Goal: Entertainment & Leisure: Browse casually

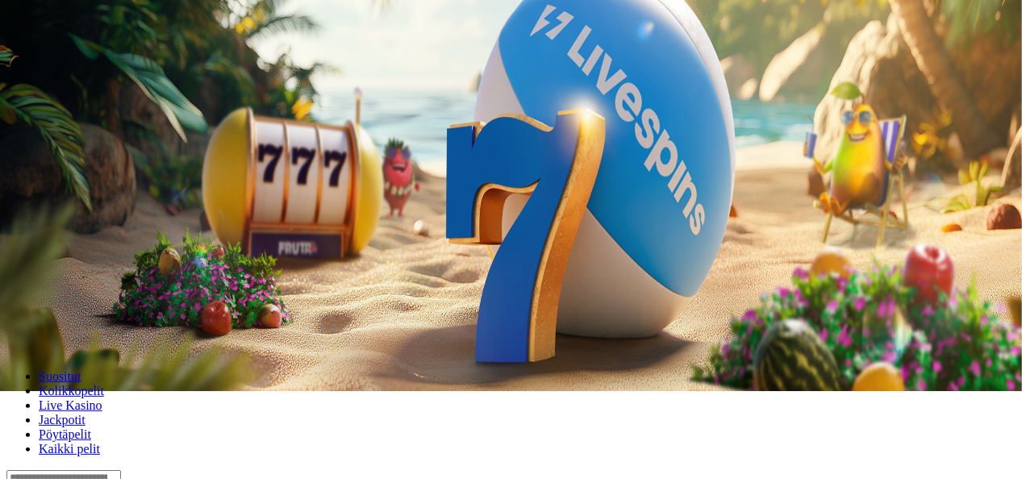
scroll to position [140, 0]
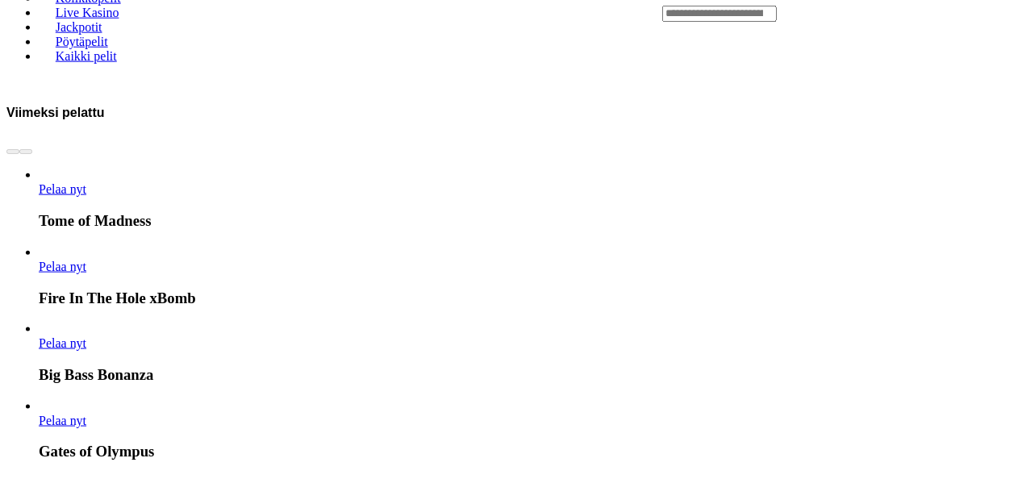
scroll to position [884, 0]
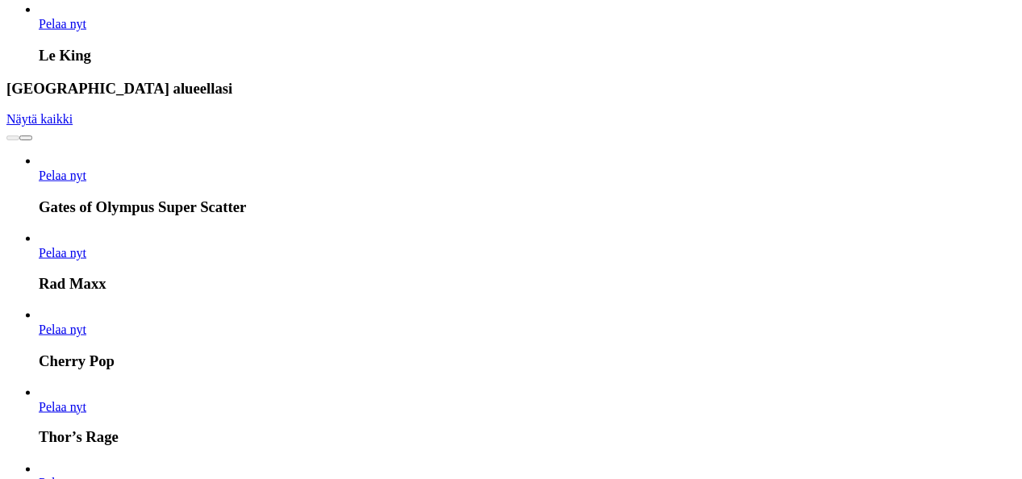
scroll to position [1101, 0]
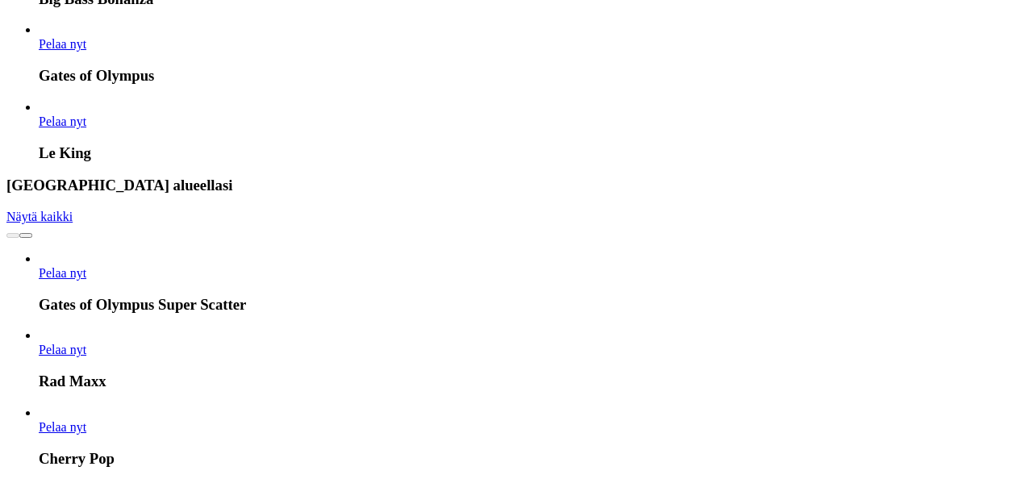
scroll to position [0, 0]
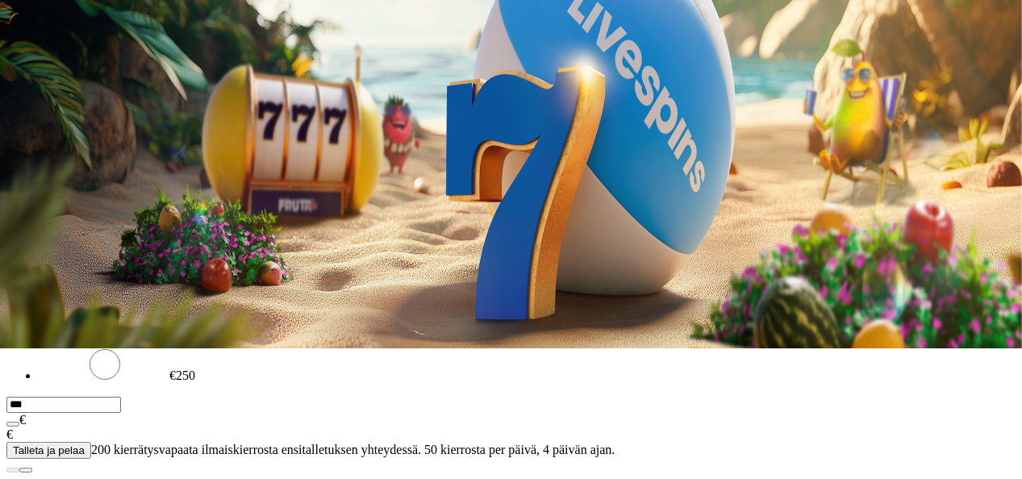
scroll to position [132, 0]
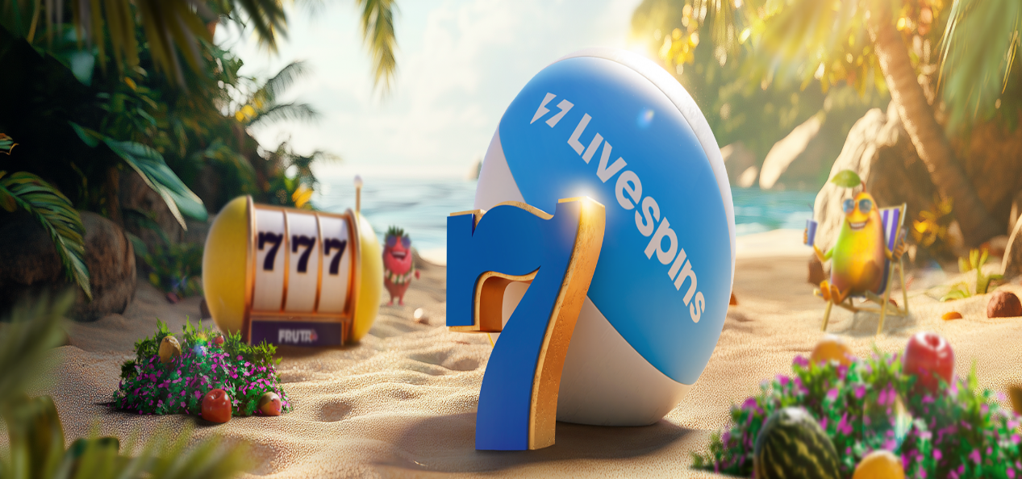
click at [77, 296] on div "10:36" at bounding box center [511, 289] width 1010 height 15
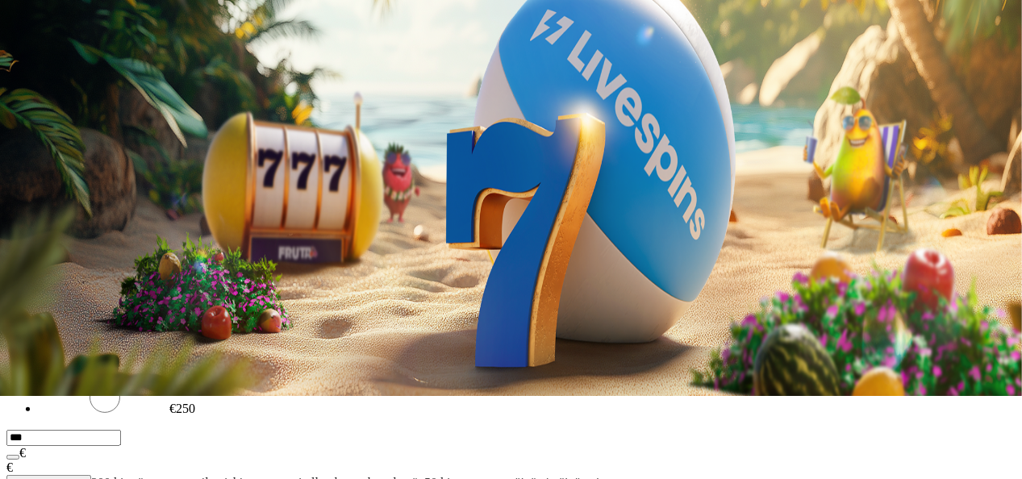
drag, startPoint x: 0, startPoint y: 0, endPoint x: 77, endPoint y: 450, distance: 456.9
click at [77, 213] on div "10:36" at bounding box center [511, 206] width 1010 height 15
click at [79, 228] on div "10:36" at bounding box center [511, 220] width 1010 height 15
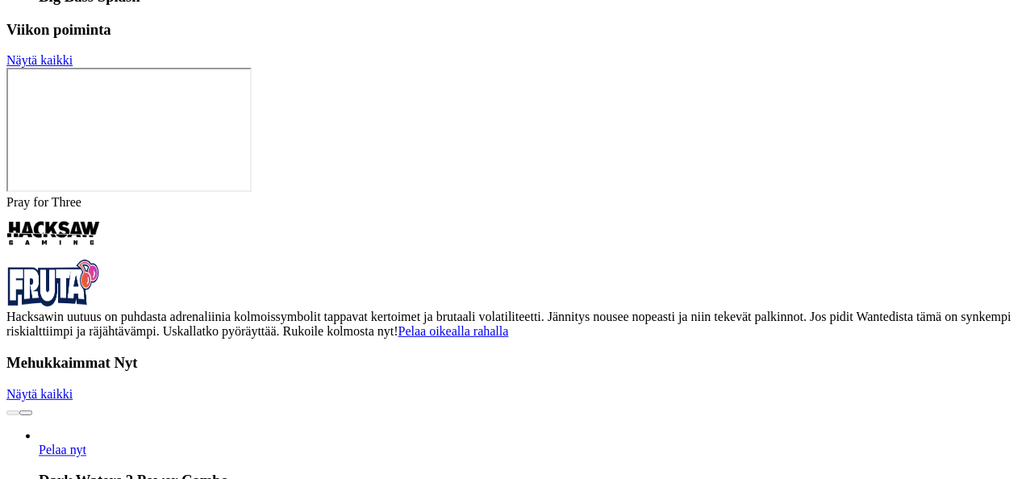
scroll to position [4238, 42]
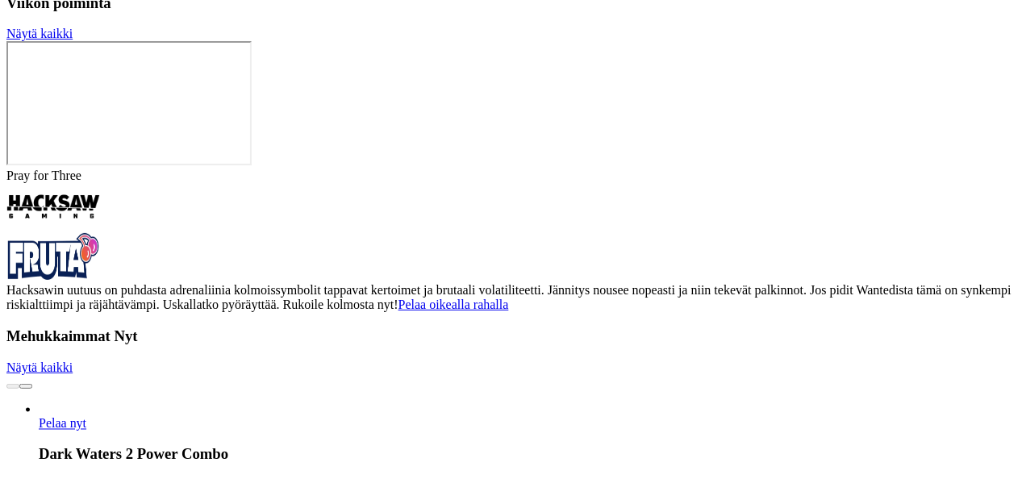
drag, startPoint x: -3, startPoint y: 269, endPoint x: 10, endPoint y: 204, distance: 66.0
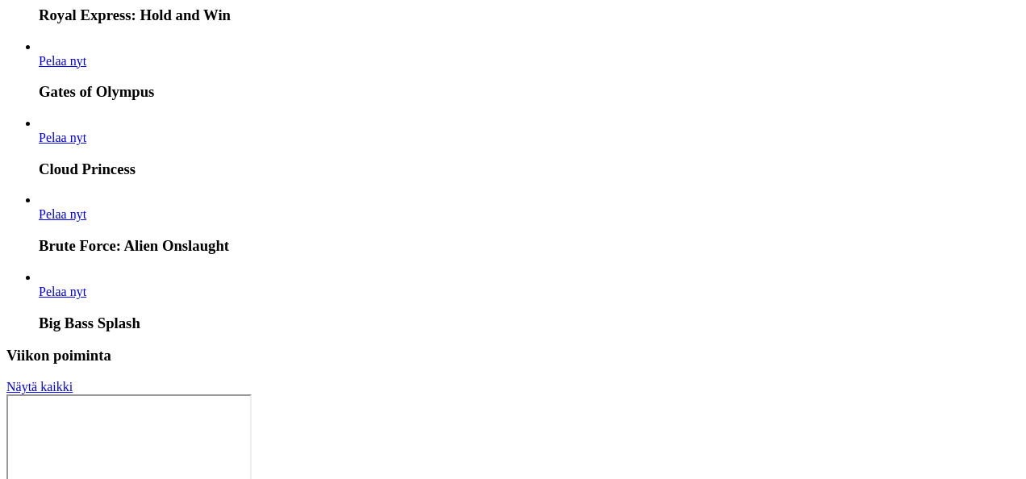
scroll to position [129, 0]
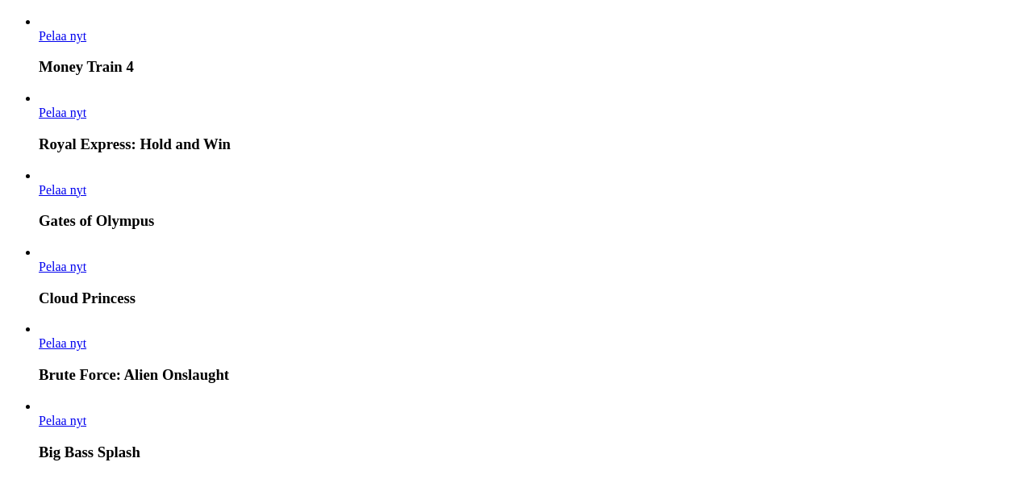
scroll to position [0, 0]
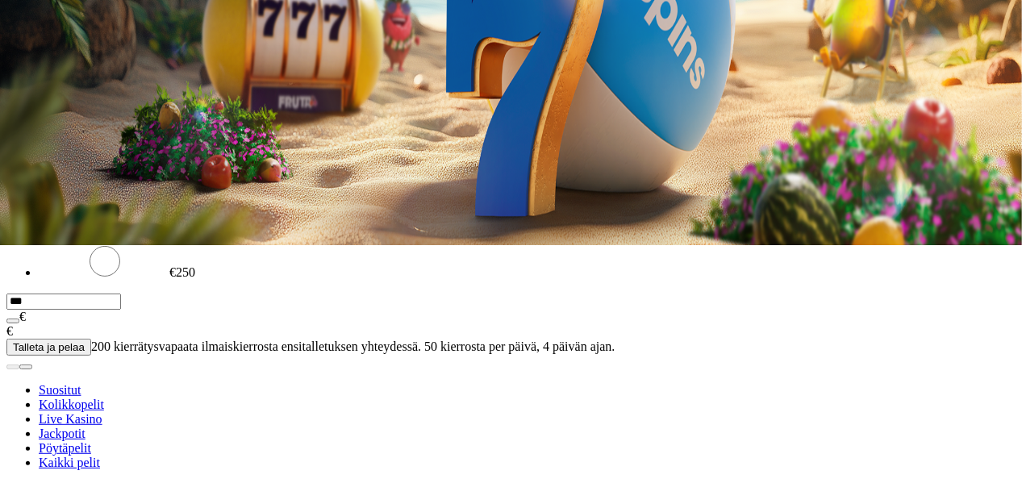
scroll to position [347, 0]
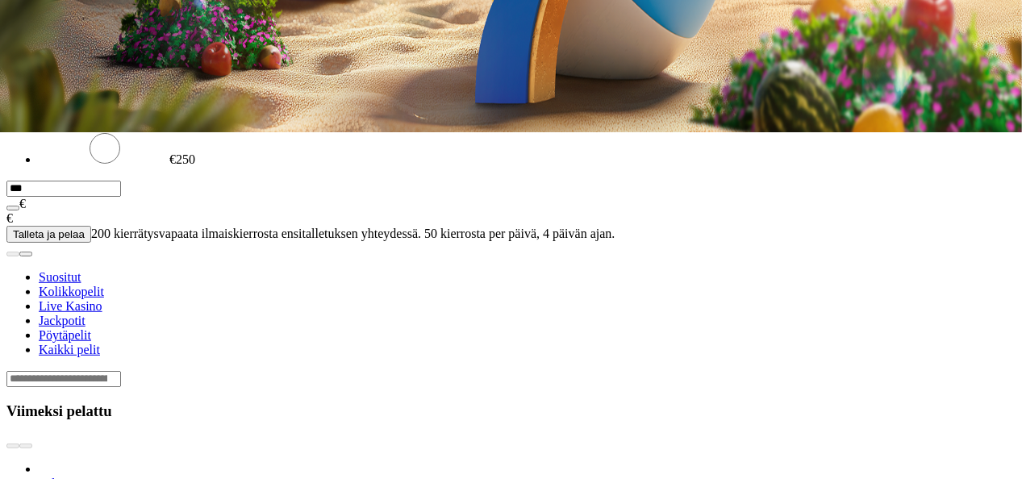
click at [86, 477] on span "Pelaa nyt" at bounding box center [63, 484] width 48 height 14
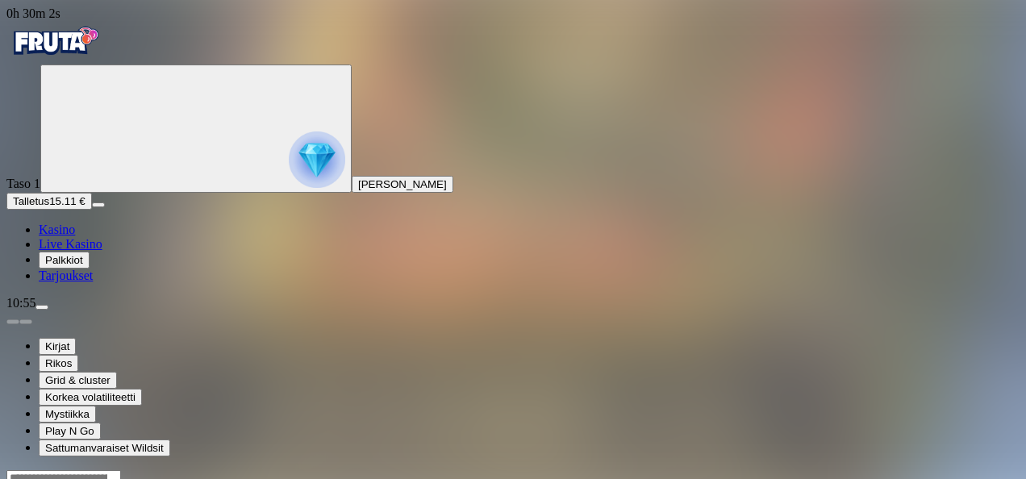
click at [87, 45] on img "Primary" at bounding box center [54, 41] width 97 height 40
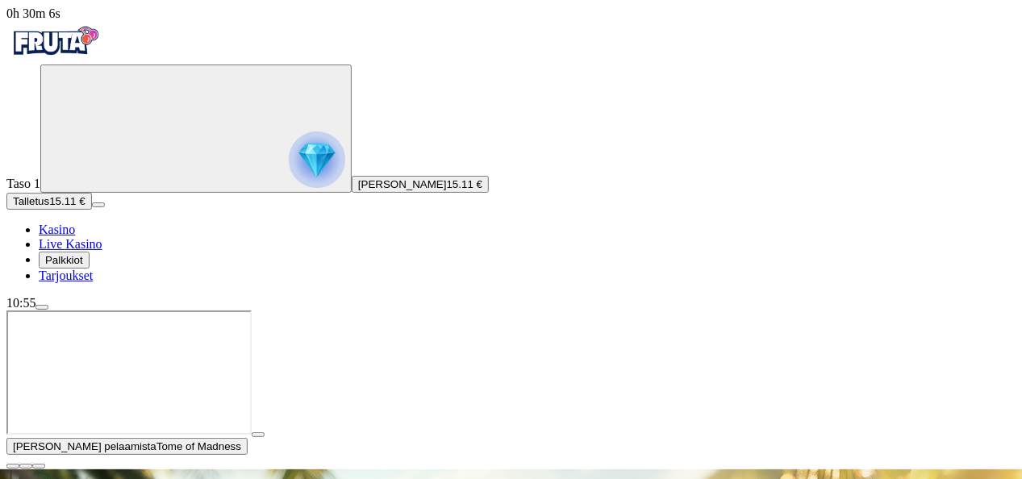
click at [13, 466] on span "close icon" at bounding box center [13, 466] width 0 height 0
